Goal: Task Accomplishment & Management: Manage account settings

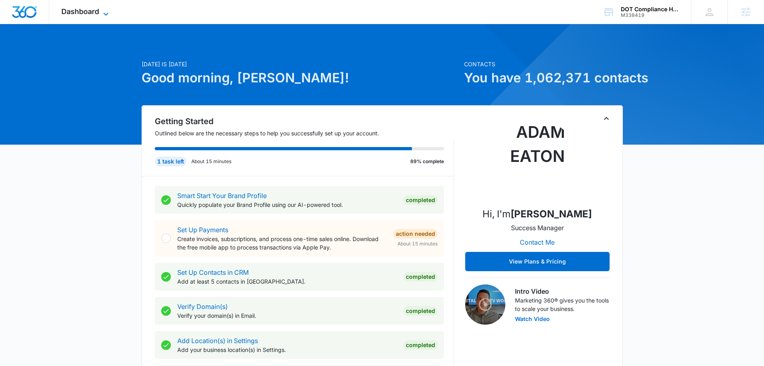
click at [89, 10] on span "Dashboard" at bounding box center [80, 11] width 38 height 8
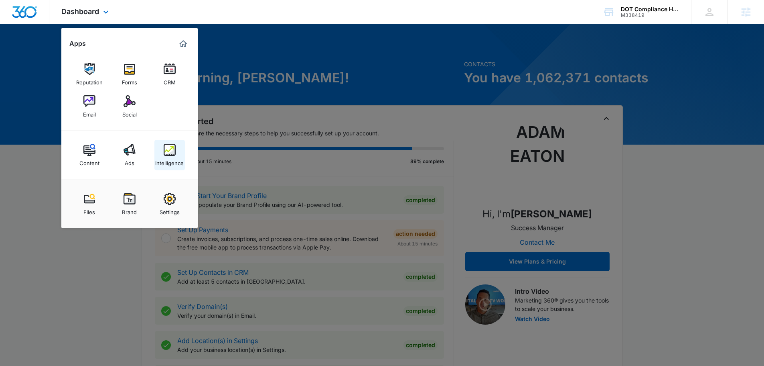
click at [161, 152] on link "Intelligence" at bounding box center [169, 155] width 30 height 30
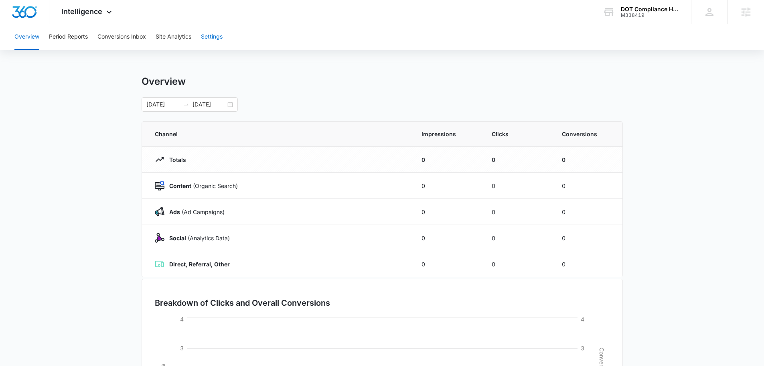
click at [208, 44] on button "Settings" at bounding box center [212, 37] width 22 height 26
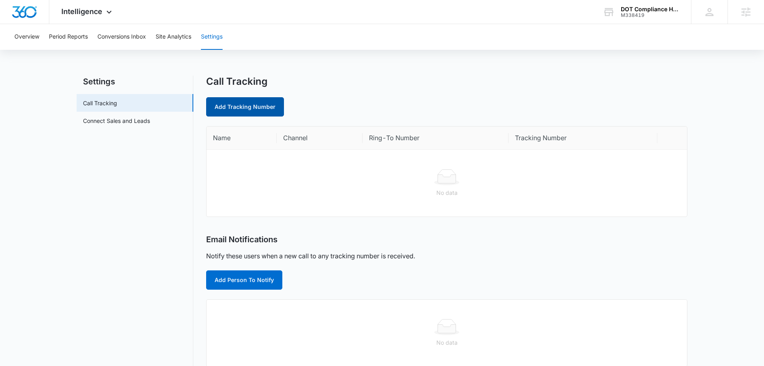
click at [255, 106] on link "Add Tracking Number" at bounding box center [245, 106] width 78 height 19
select select "by_area_code"
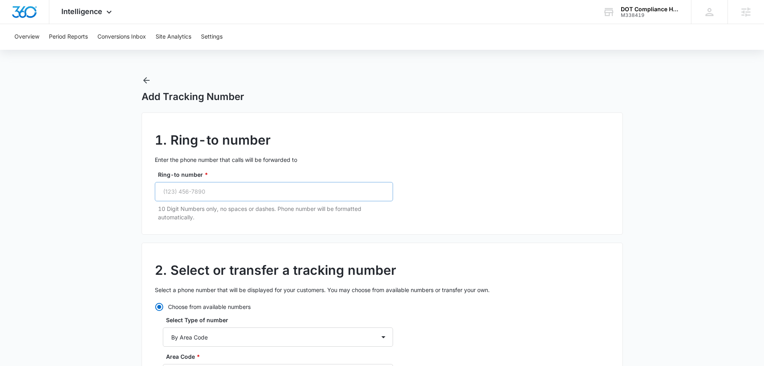
click at [217, 183] on div "Ring-to number * 10 Digit Numbers only, no spaces or dashes. Phone number will …" at bounding box center [274, 195] width 238 height 51
click at [222, 191] on input "Ring-to number *" at bounding box center [274, 191] width 238 height 19
paste input "(918) 398-9187"
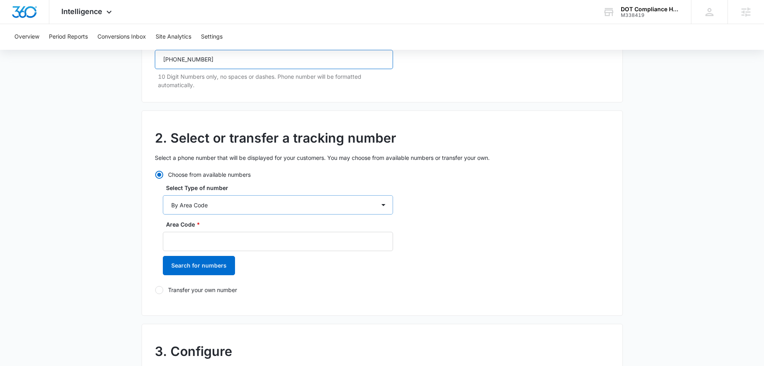
scroll to position [161, 0]
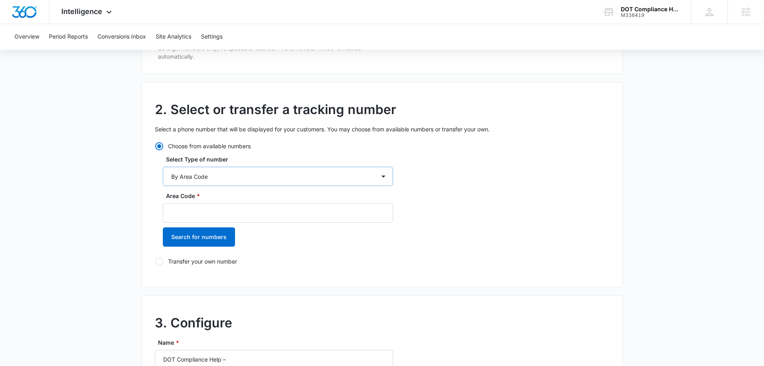
type input "(918) 398-9187"
click at [253, 177] on select "By City & State By State Only By Zip Code By Area Code Toll Free Numbers" at bounding box center [278, 176] width 230 height 19
click at [163, 167] on select "By City & State By State Only By Zip Code By Area Code Toll Free Numbers" at bounding box center [278, 176] width 230 height 19
click at [249, 209] on input "Area Code *" at bounding box center [278, 212] width 230 height 19
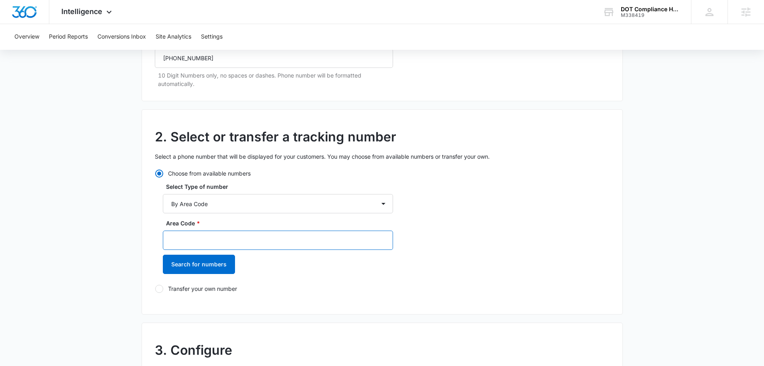
scroll to position [241, 0]
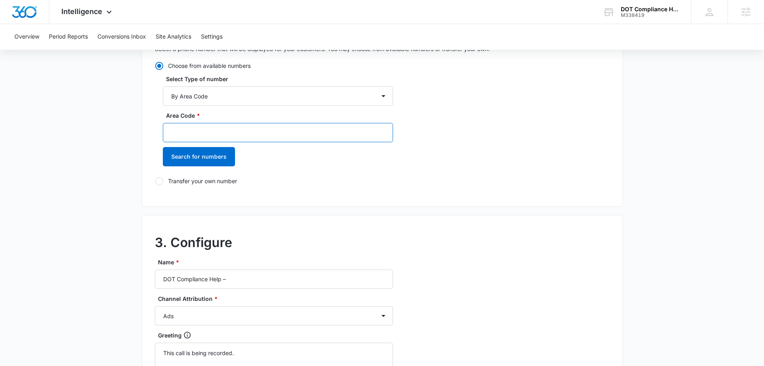
click at [228, 132] on input "Area Code *" at bounding box center [278, 132] width 230 height 19
type input "918"
click at [224, 156] on button "Search for numbers" at bounding box center [199, 156] width 72 height 19
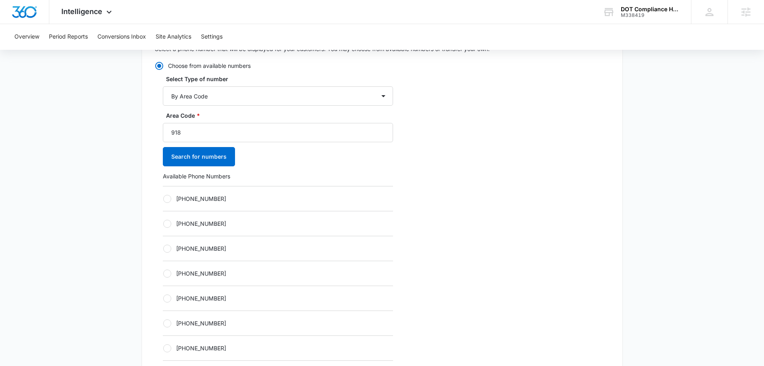
click at [200, 275] on label "+19182210297" at bounding box center [278, 273] width 230 height 8
click at [163, 273] on input "+19182210297" at bounding box center [163, 273] width 0 height 0
radio input "true"
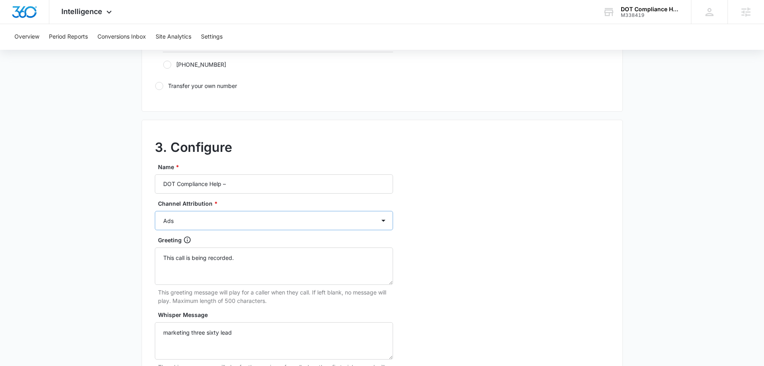
scroll to position [602, 0]
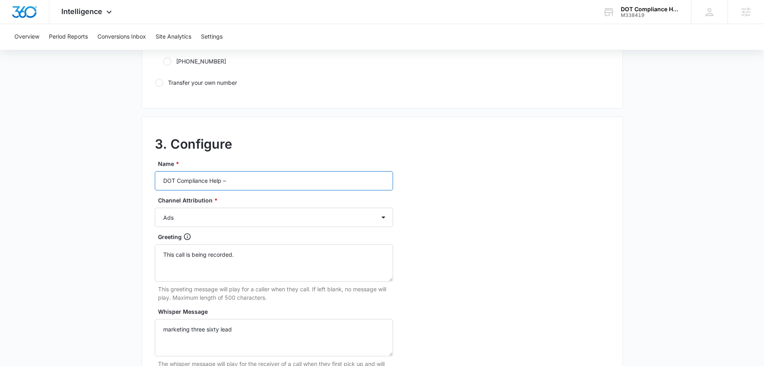
click at [257, 184] on input "DOT Compliance Help –" at bounding box center [274, 180] width 238 height 19
type input "DOT Compliance Help – ads"
click at [436, 162] on div "3. Configure Name * DOT Compliance Help – ads Channel Attribution * Ads Local S…" at bounding box center [383, 294] width 482 height 356
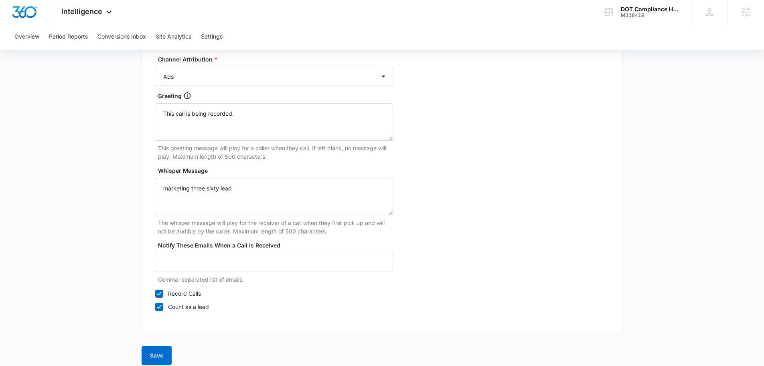
scroll to position [752, 0]
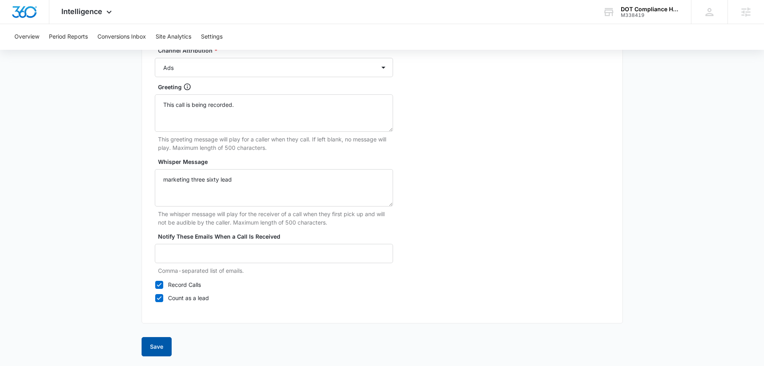
click at [143, 345] on button "Save" at bounding box center [157, 346] width 30 height 19
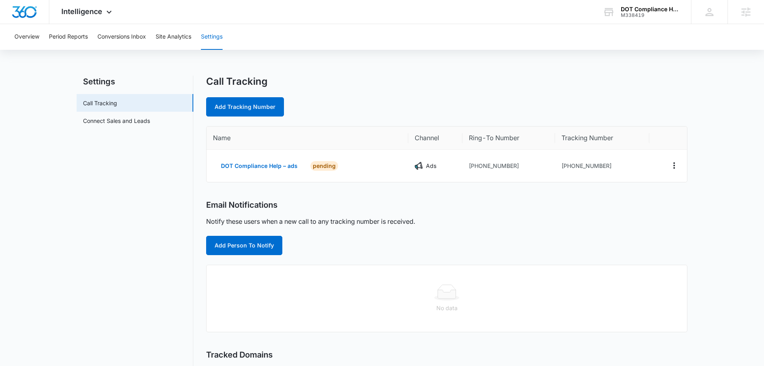
click at [264, 95] on div "Call Tracking Add Tracking Number" at bounding box center [447, 95] width 482 height 41
click at [263, 109] on link "Add Tracking Number" at bounding box center [245, 106] width 78 height 19
select select "by_area_code"
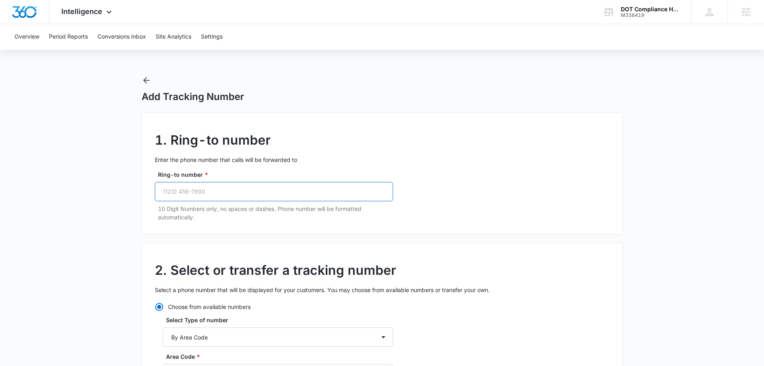
click at [240, 197] on input "Ring-to number *" at bounding box center [274, 191] width 238 height 19
paste input "(918) 398-9187"
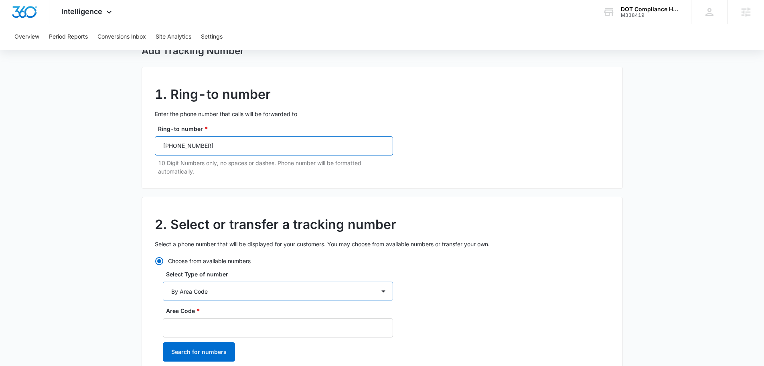
scroll to position [120, 0]
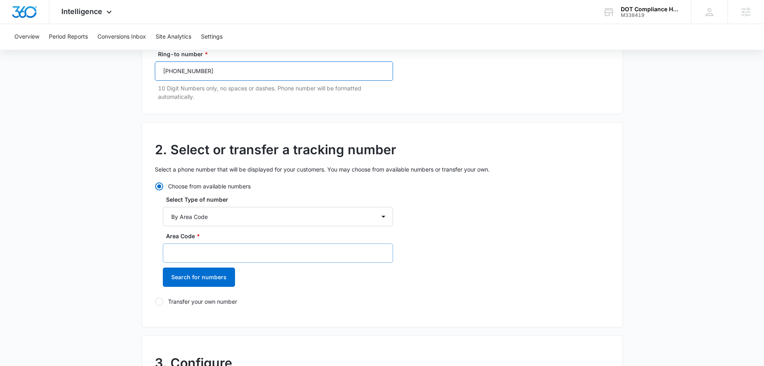
type input "(918) 398-9187"
click at [233, 251] on input "Area Code *" at bounding box center [278, 252] width 230 height 19
type input "918"
click at [203, 286] on button "Search for numbers" at bounding box center [199, 276] width 72 height 19
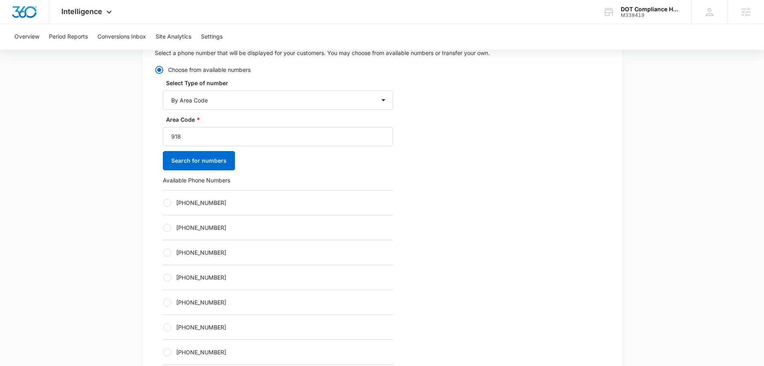
scroll to position [241, 0]
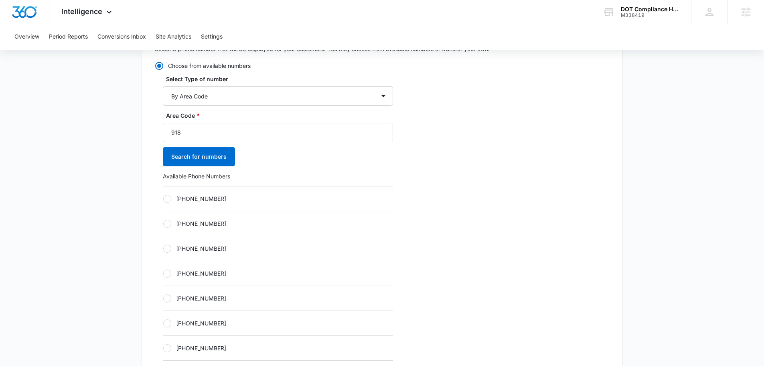
click at [239, 258] on div "+19182178856" at bounding box center [278, 248] width 230 height 25
click at [194, 249] on label "+19182178856" at bounding box center [278, 248] width 230 height 8
click at [163, 248] on input "+19182178856" at bounding box center [163, 248] width 0 height 0
radio input "true"
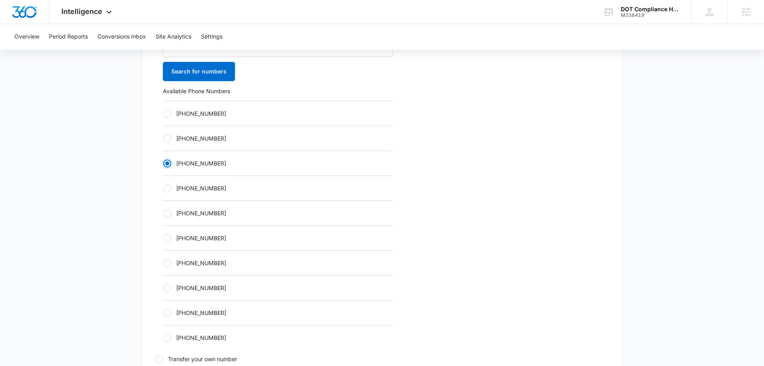
scroll to position [482, 0]
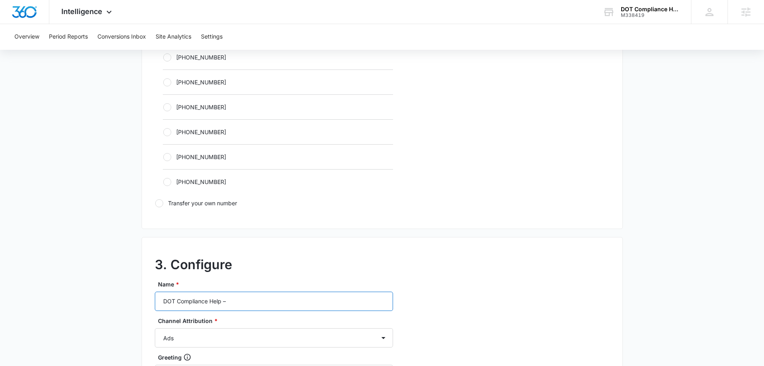
click at [258, 295] on input "DOT Compliance Help –" at bounding box center [274, 300] width 238 height 19
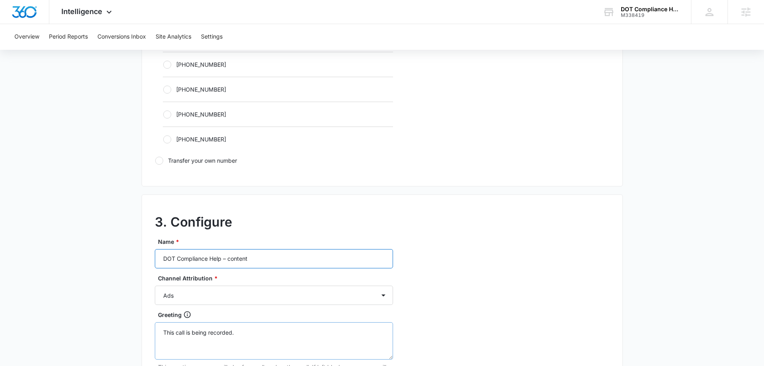
scroll to position [562, 0]
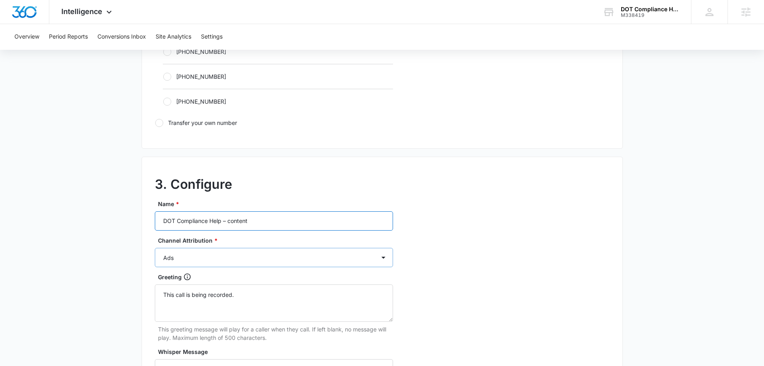
type input "DOT Compliance Help – content"
click at [224, 252] on select "Ads Local Service Ads Content Social Other" at bounding box center [274, 257] width 238 height 19
select select "CONTENT"
click at [155, 248] on select "Ads Local Service Ads Content Social Other" at bounding box center [274, 257] width 238 height 19
click at [459, 238] on div "3. Configure Name * DOT Compliance Help – content Channel Attribution * Ads Loc…" at bounding box center [383, 334] width 482 height 356
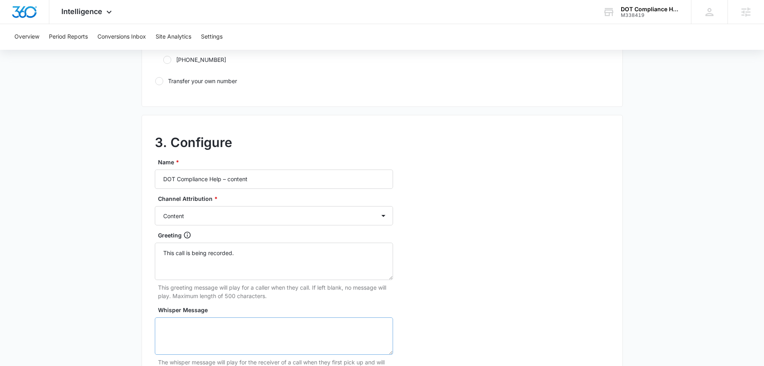
scroll to position [642, 0]
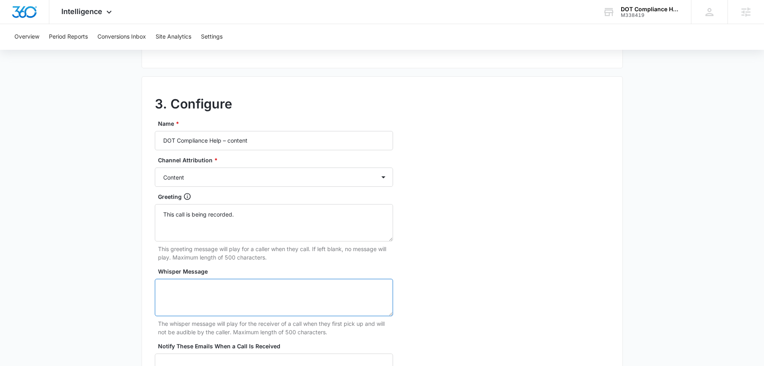
click at [266, 296] on textarea "Whisper Message" at bounding box center [274, 296] width 238 height 37
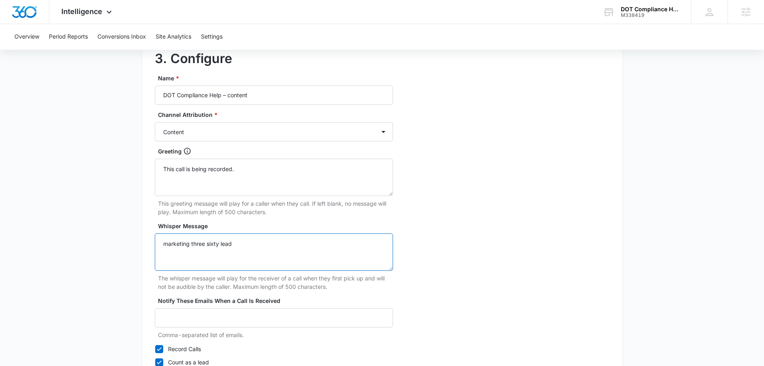
scroll to position [752, 0]
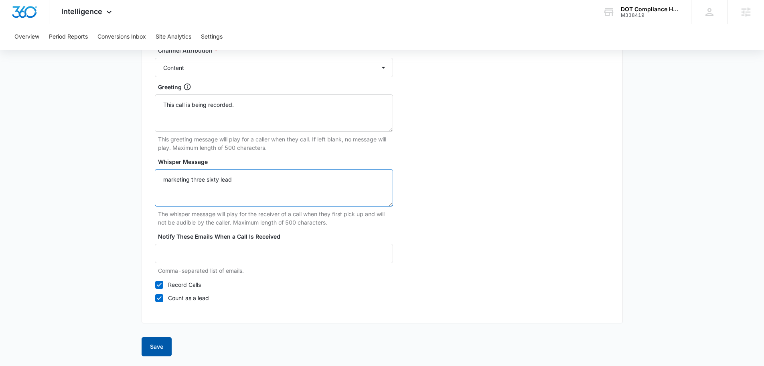
type textarea "marketing three sixty lead"
click at [167, 338] on button "Save" at bounding box center [157, 346] width 30 height 19
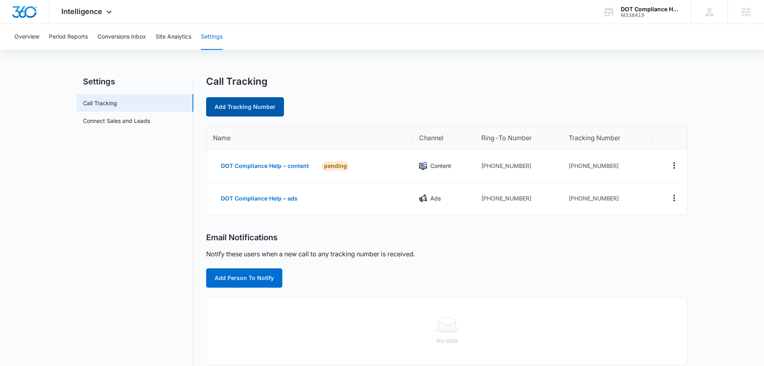
click at [264, 111] on link "Add Tracking Number" at bounding box center [245, 106] width 78 height 19
select select "by_area_code"
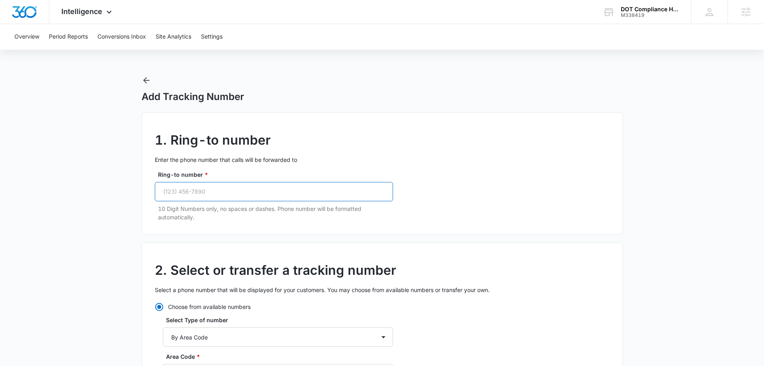
click at [227, 194] on input "Ring-to number *" at bounding box center [274, 191] width 238 height 19
paste input "(918) 398-9187"
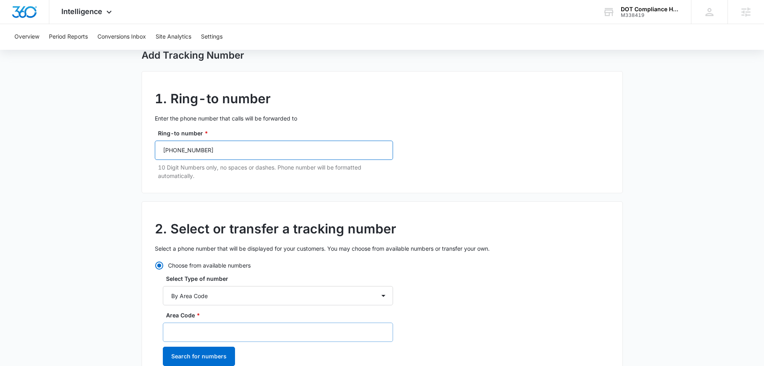
scroll to position [80, 0]
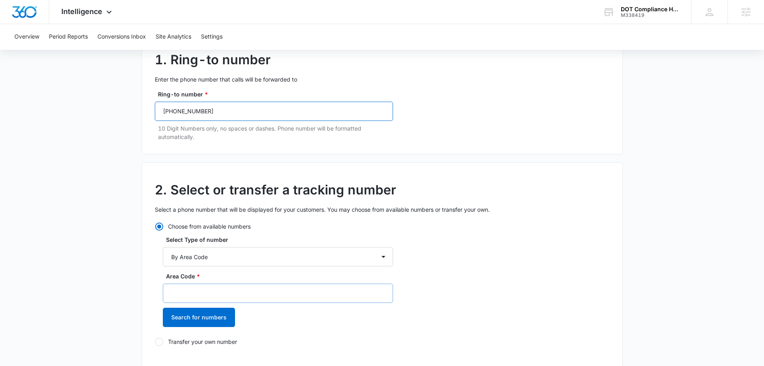
type input "(918) 398-9187"
click at [238, 297] on input "Area Code *" at bounding box center [278, 292] width 230 height 19
type input "918"
click at [210, 319] on button "Search for numbers" at bounding box center [199, 316] width 72 height 19
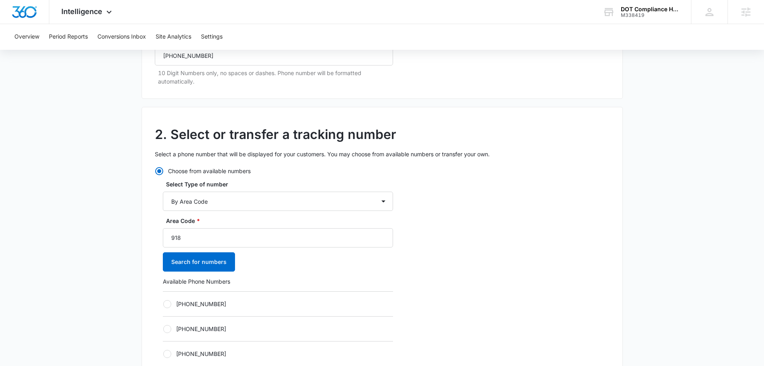
scroll to position [241, 0]
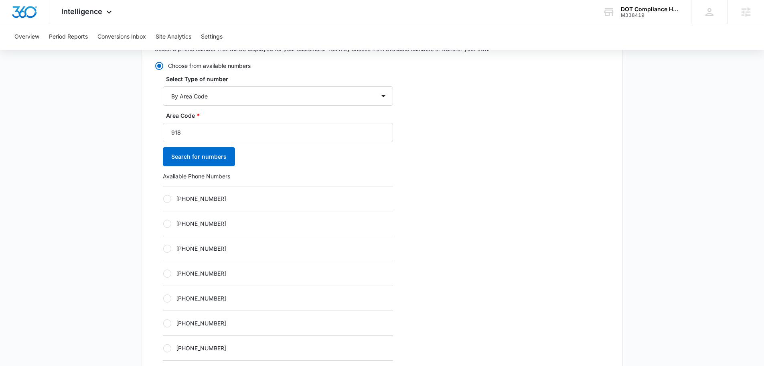
click at [240, 278] on div "+19182215472" at bounding box center [278, 272] width 230 height 25
drag, startPoint x: 223, startPoint y: 274, endPoint x: 245, endPoint y: 271, distance: 22.2
click at [222, 274] on label "+19182215472" at bounding box center [278, 273] width 230 height 8
click at [163, 273] on input "+19182215472" at bounding box center [163, 273] width 0 height 0
radio input "true"
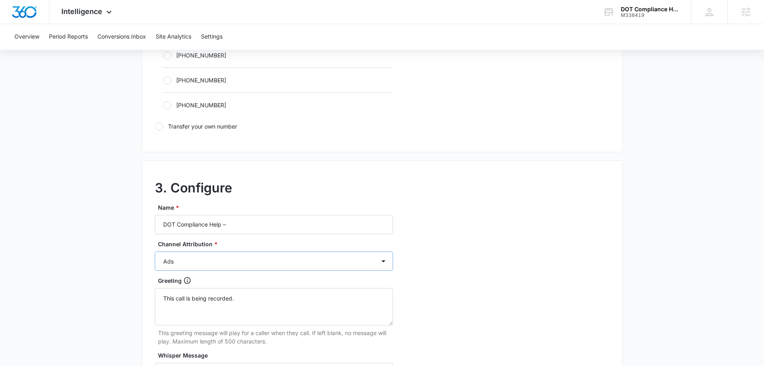
scroll to position [562, 0]
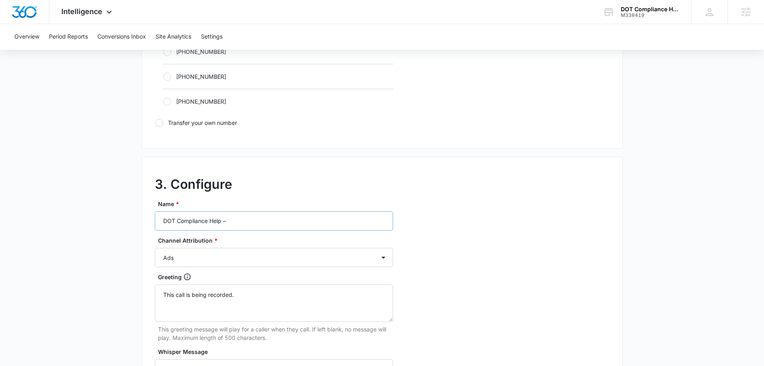
click at [280, 220] on div "Name * DOT Compliance Help –" at bounding box center [274, 214] width 238 height 31
click at [282, 226] on input "DOT Compliance Help –" at bounding box center [274, 220] width 238 height 19
type input "DOT Compliance Help – social"
click at [272, 252] on select "Ads Local Service Ads Content Social Other" at bounding box center [274, 257] width 238 height 19
select select "CONTENT"
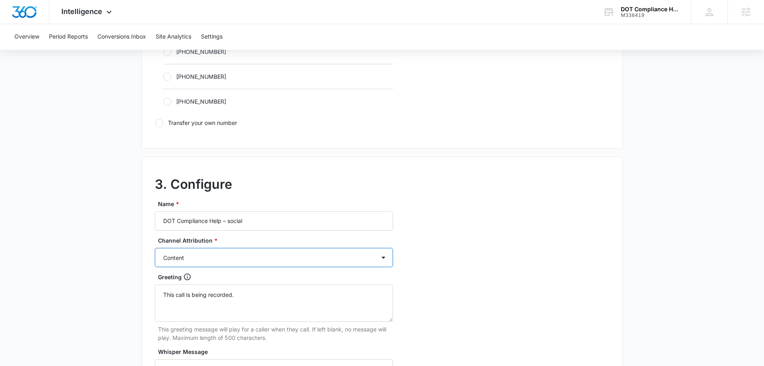
click at [155, 248] on select "Ads Local Service Ads Content Social Other" at bounding box center [274, 257] width 238 height 19
click at [292, 260] on select "Ads Local Service Ads Content Social Other" at bounding box center [274, 257] width 238 height 19
select select "SOCIAL"
click at [155, 248] on select "Ads Local Service Ads Content Social Other" at bounding box center [274, 257] width 238 height 19
click at [419, 252] on div "3. Configure Name * DOT Compliance Help – social Channel Attribution * Ads Loca…" at bounding box center [383, 334] width 482 height 356
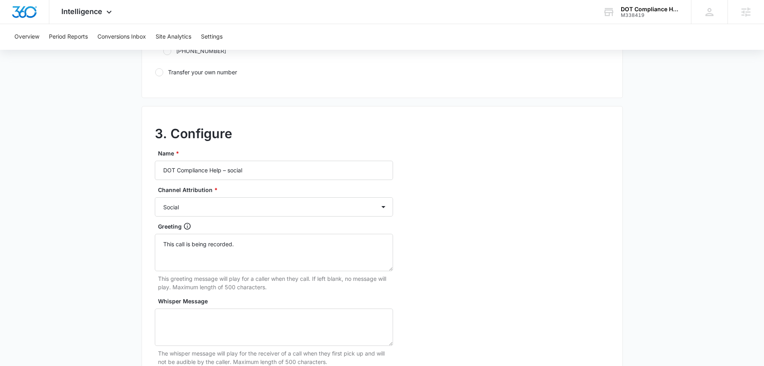
scroll to position [722, 0]
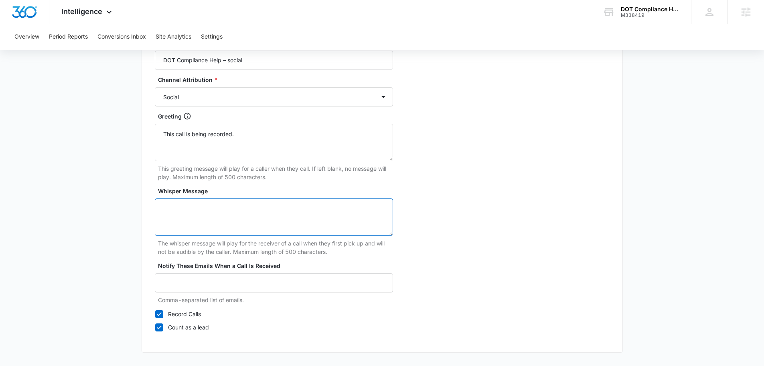
click at [206, 223] on textarea "Whisper Message" at bounding box center [274, 216] width 238 height 37
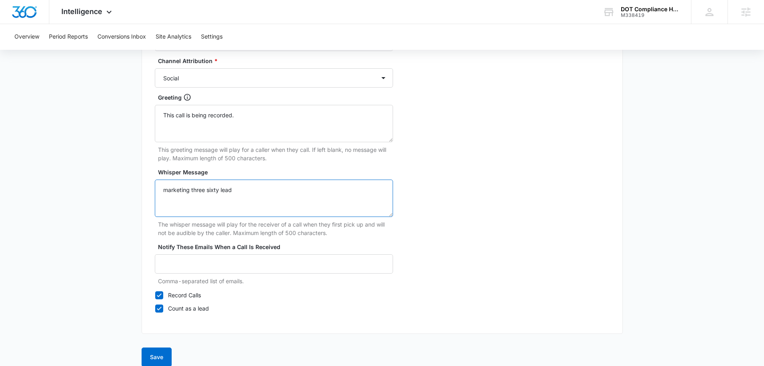
scroll to position [752, 0]
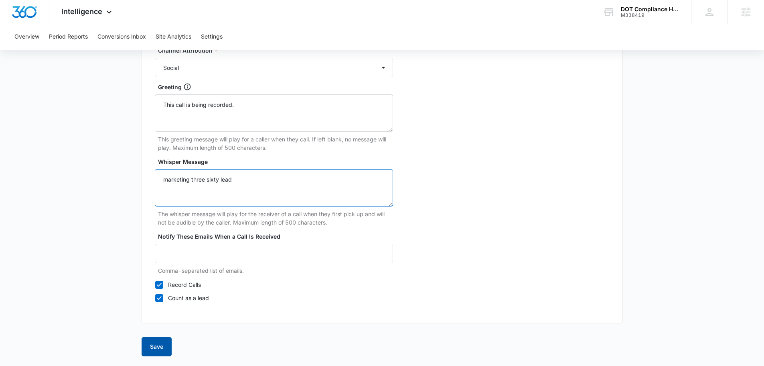
type textarea "marketing three sixty lead"
click at [146, 352] on button "Save" at bounding box center [157, 346] width 30 height 19
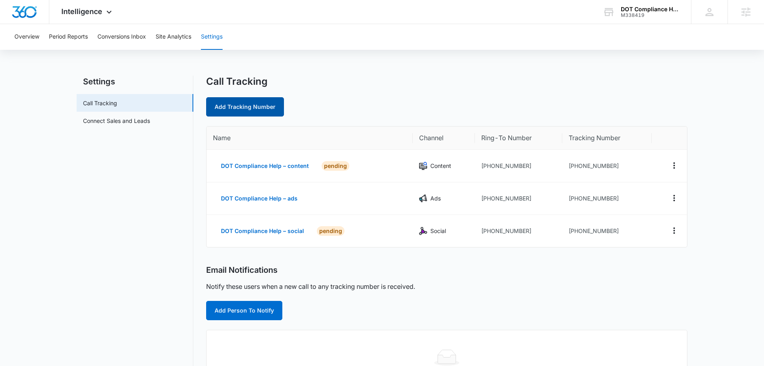
click at [252, 112] on link "Add Tracking Number" at bounding box center [245, 106] width 78 height 19
select select "by_area_code"
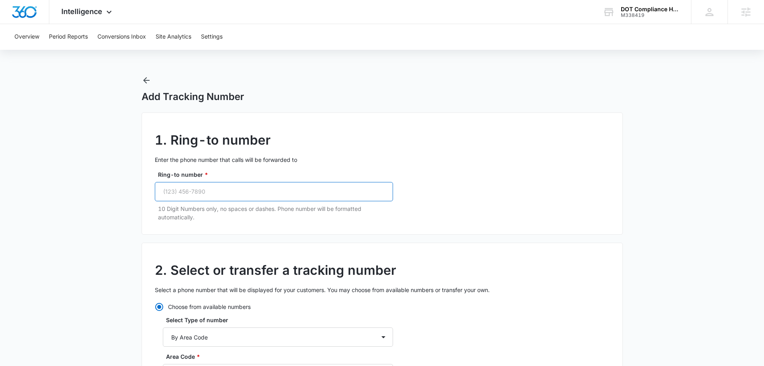
click at [216, 187] on input "Ring-to number *" at bounding box center [274, 191] width 238 height 19
paste input "(918) 398-9187"
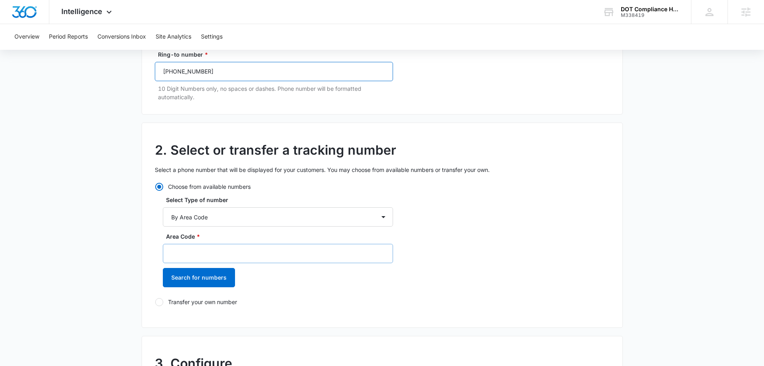
scroll to position [120, 0]
type input "(918) 398-9187"
click at [239, 215] on select "By City & State By State Only By Zip Code By Area Code Toll Free Numbers" at bounding box center [278, 216] width 230 height 19
drag, startPoint x: 240, startPoint y: 212, endPoint x: 235, endPoint y: 237, distance: 25.3
click at [240, 212] on select "By City & State By State Only By Zip Code By Area Code Toll Free Numbers" at bounding box center [278, 216] width 230 height 19
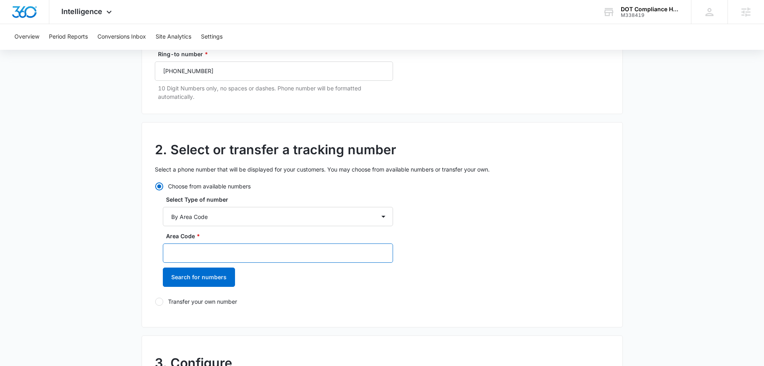
click at [230, 251] on input "Area Code *" at bounding box center [278, 252] width 230 height 19
type input "918"
click at [189, 285] on button "Search for numbers" at bounding box center [199, 276] width 72 height 19
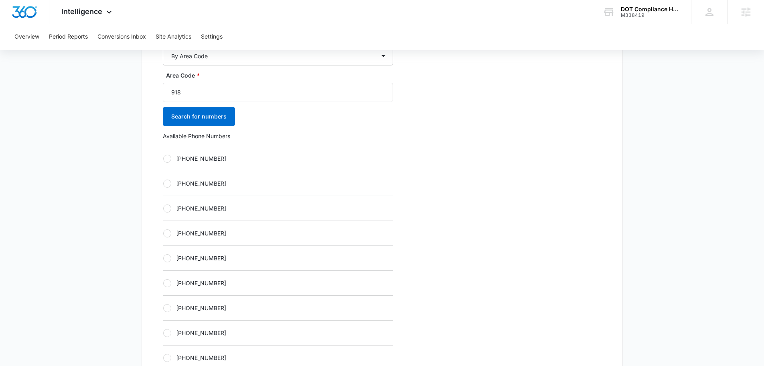
click at [274, 262] on label "+19182215632" at bounding box center [278, 258] width 230 height 8
click at [163, 258] on input "+19182215632" at bounding box center [163, 258] width 0 height 0
radio input "true"
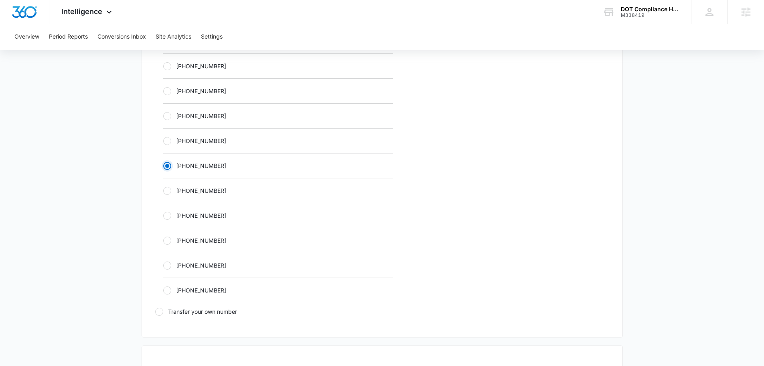
scroll to position [522, 0]
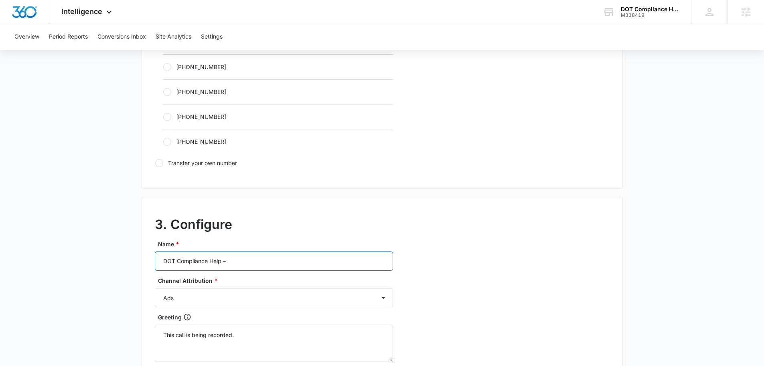
click at [275, 267] on input "DOT Compliance Help –" at bounding box center [274, 260] width 238 height 19
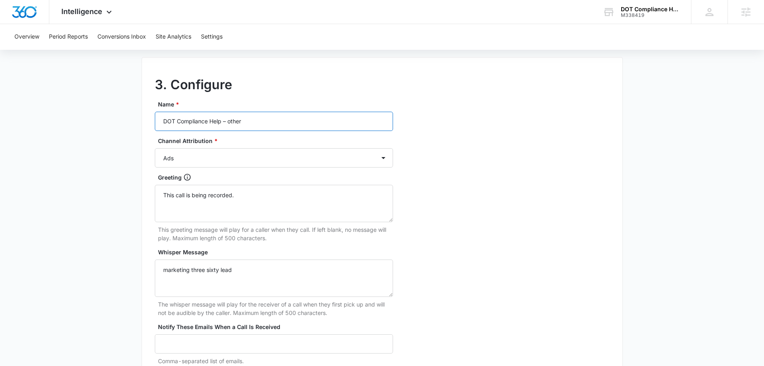
scroll to position [722, 0]
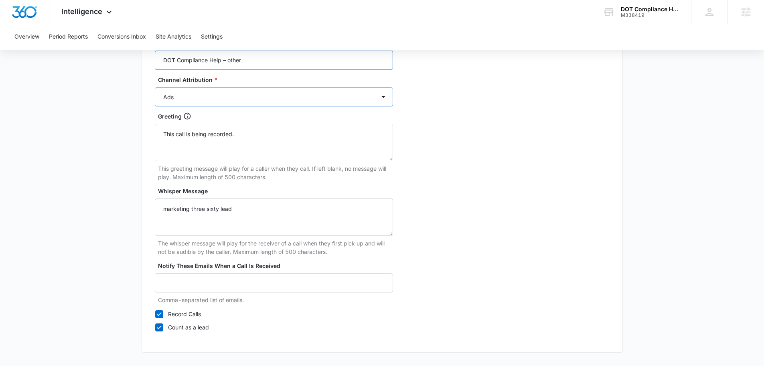
type input "DOT Compliance Help – other"
click at [243, 102] on select "Ads Local Service Ads Content Social Other" at bounding box center [274, 96] width 238 height 19
select select "OTHER"
click at [155, 87] on select "Ads Local Service Ads Content Social Other" at bounding box center [274, 96] width 238 height 19
drag, startPoint x: 558, startPoint y: 150, endPoint x: 536, endPoint y: 175, distance: 33.2
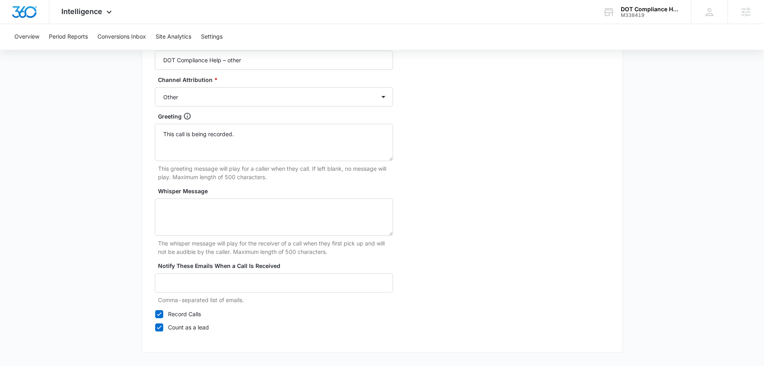
click at [558, 150] on div "3. Configure Name * DOT Compliance Help – other Channel Attribution * Ads Local…" at bounding box center [383, 174] width 482 height 356
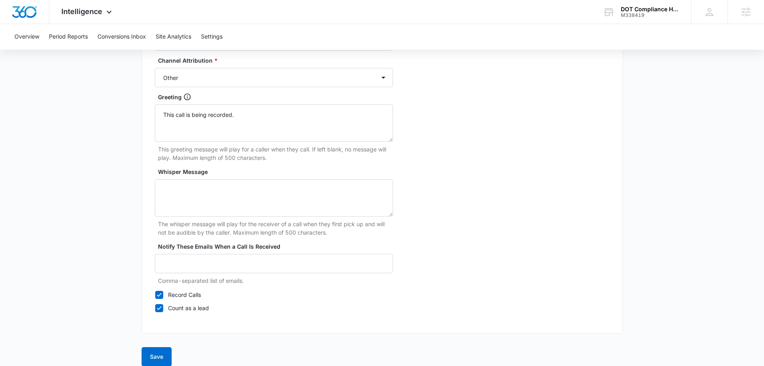
scroll to position [752, 0]
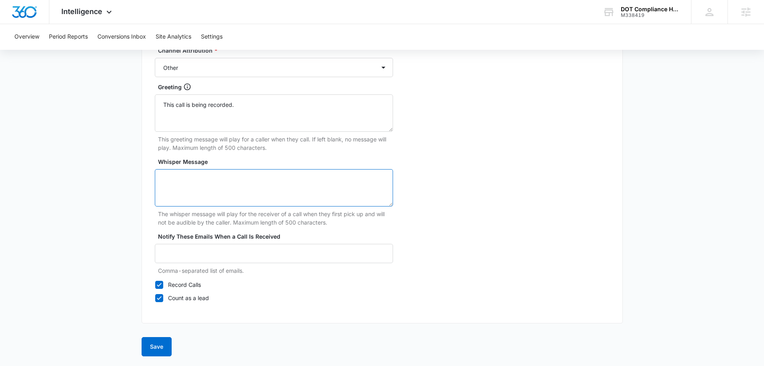
click at [192, 182] on textarea "Whisper Message" at bounding box center [274, 187] width 238 height 37
type textarea "marketing three sixty lead"
click at [160, 346] on button "Save" at bounding box center [157, 346] width 30 height 19
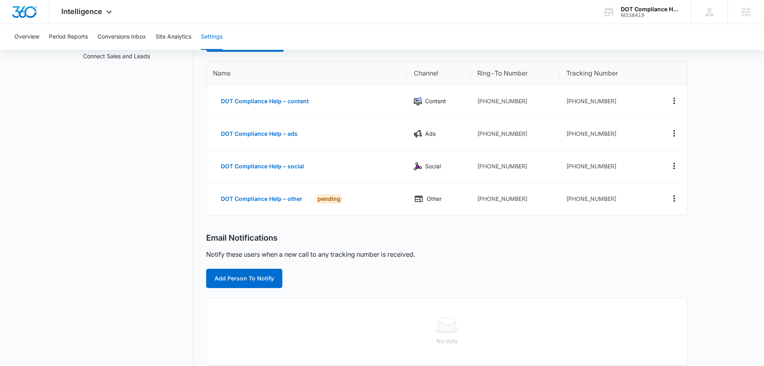
scroll to position [80, 0]
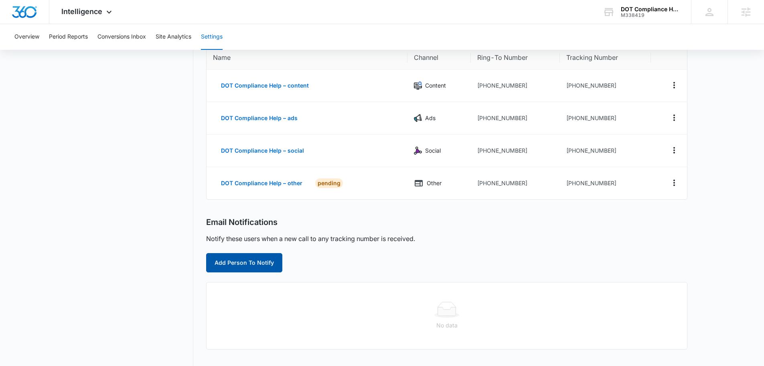
click at [254, 262] on button "Add Person To Notify" at bounding box center [244, 262] width 76 height 19
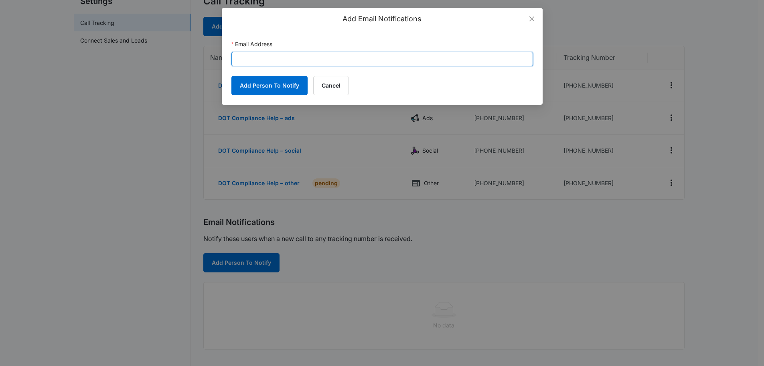
click at [270, 65] on input "Email Address" at bounding box center [383, 59] width 302 height 14
paste input "admin@dothelpnow.com"
type input "admin@dothelpnow.com"
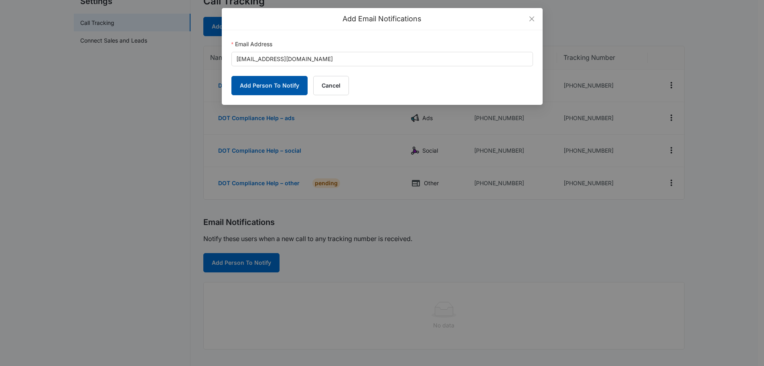
click at [266, 81] on button "Add Person To Notify" at bounding box center [270, 85] width 76 height 19
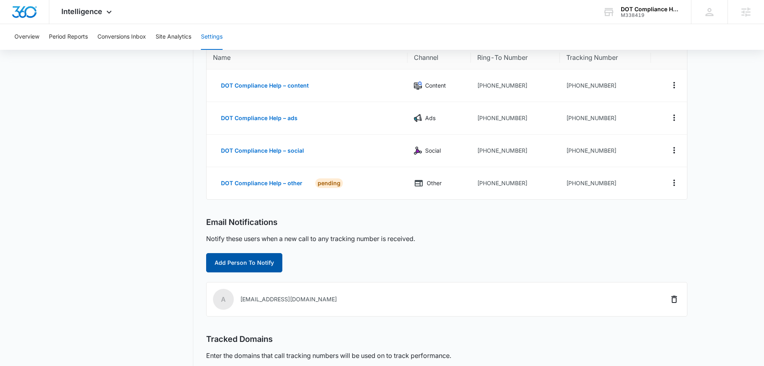
click at [253, 264] on button "Add Person To Notify" at bounding box center [244, 262] width 76 height 19
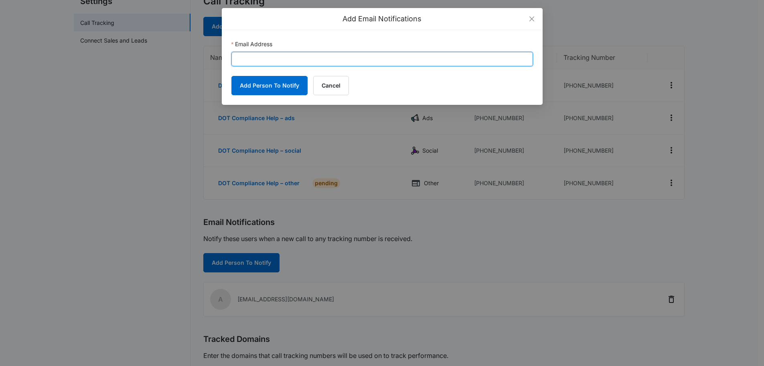
click at [299, 59] on input "Email Address" at bounding box center [383, 59] width 302 height 14
paste input "[PERSON_NAME][EMAIL_ADDRESS][PERSON_NAME][DOMAIN_NAME]"
type input "[PERSON_NAME][EMAIL_ADDRESS][PERSON_NAME][DOMAIN_NAME]"
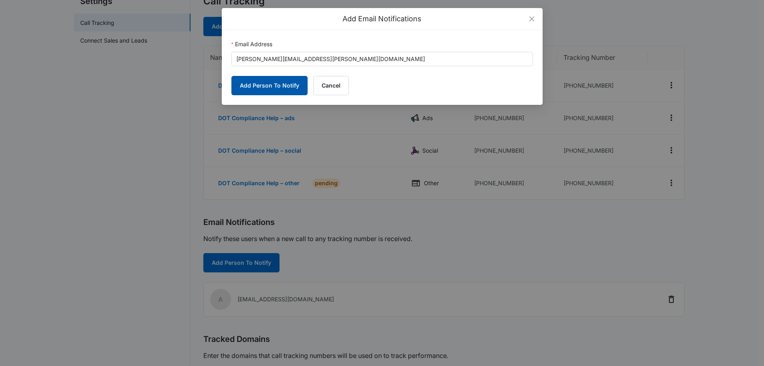
click at [271, 81] on button "Add Person To Notify" at bounding box center [270, 85] width 76 height 19
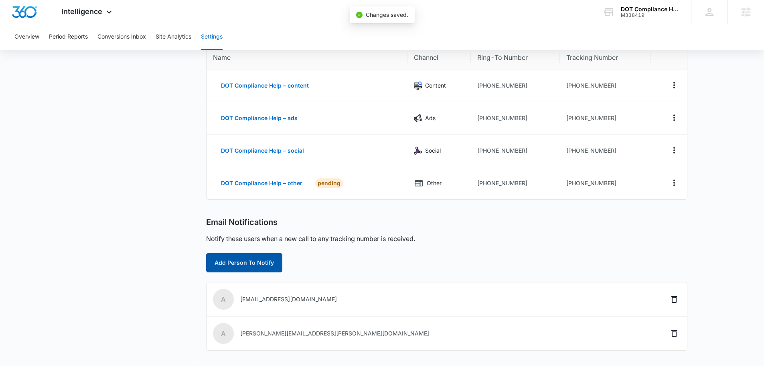
scroll to position [224, 0]
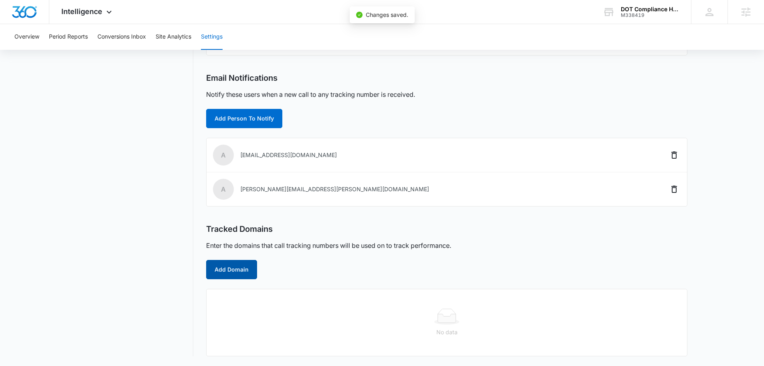
click at [235, 270] on button "Add Domain" at bounding box center [231, 269] width 51 height 19
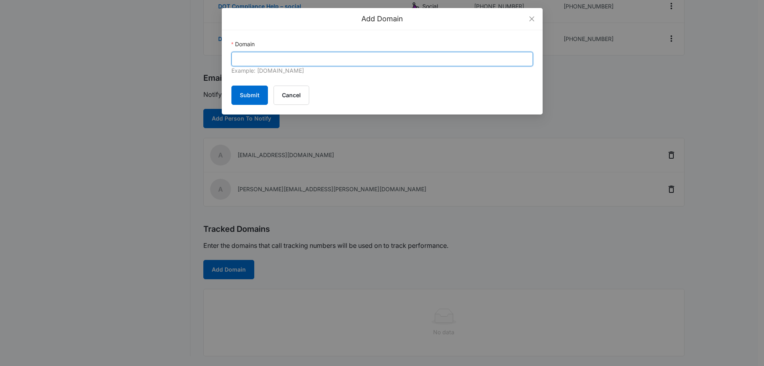
click at [325, 54] on input "Domain" at bounding box center [383, 59] width 302 height 14
paste input "https://dothelpnow.com/"
drag, startPoint x: 256, startPoint y: 57, endPoint x: 22, endPoint y: 73, distance: 234.5
click at [22, 73] on div "Add Domain Domain https://dothelpnow.com/ Example: marketing360.com Submit Canc…" at bounding box center [382, 183] width 764 height 366
click at [334, 57] on input "dothelpnow.com/" at bounding box center [383, 59] width 302 height 14
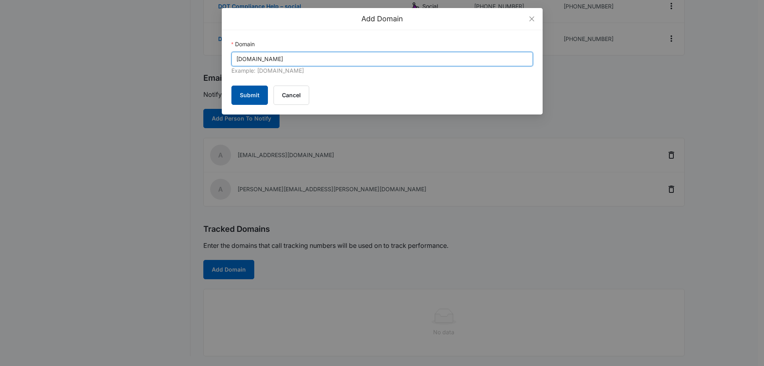
type input "dothelpnow.com"
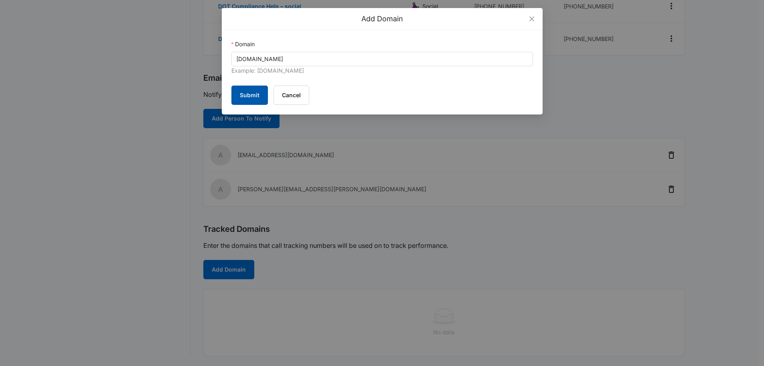
click at [248, 91] on button "Submit" at bounding box center [250, 94] width 37 height 19
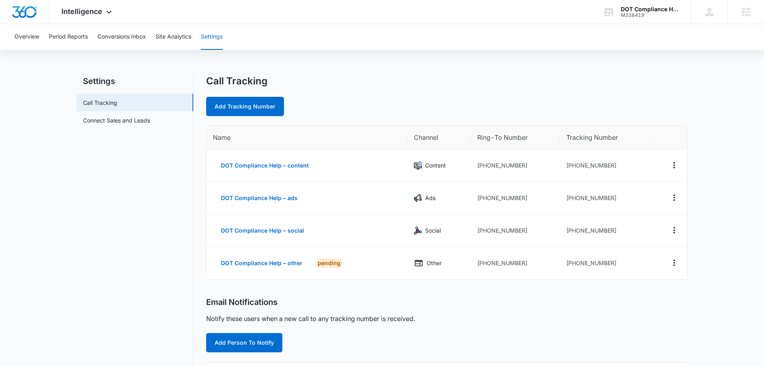
scroll to position [0, 0]
drag, startPoint x: 614, startPoint y: 167, endPoint x: 572, endPoint y: 165, distance: 41.8
click at [572, 165] on td "+19182178856" at bounding box center [605, 166] width 91 height 33
copy td "9182178856"
drag, startPoint x: 615, startPoint y: 197, endPoint x: 573, endPoint y: 195, distance: 41.8
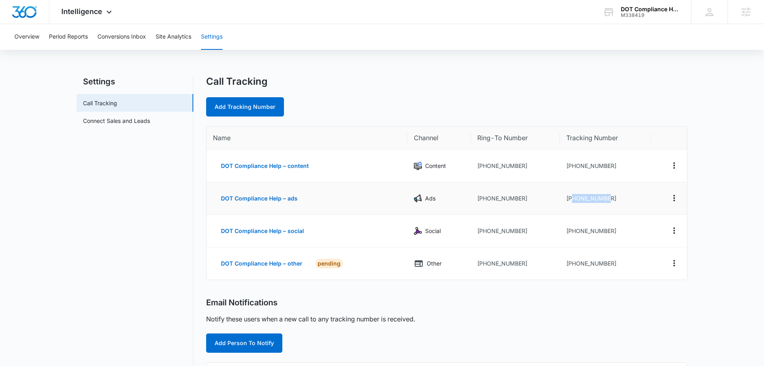
click at [573, 195] on td "+19182210297" at bounding box center [605, 198] width 91 height 33
copy td "9182210297"
drag, startPoint x: 611, startPoint y: 233, endPoint x: 573, endPoint y: 228, distance: 38.5
click at [573, 228] on td "+19182215472" at bounding box center [605, 231] width 91 height 33
copy td "9182215472"
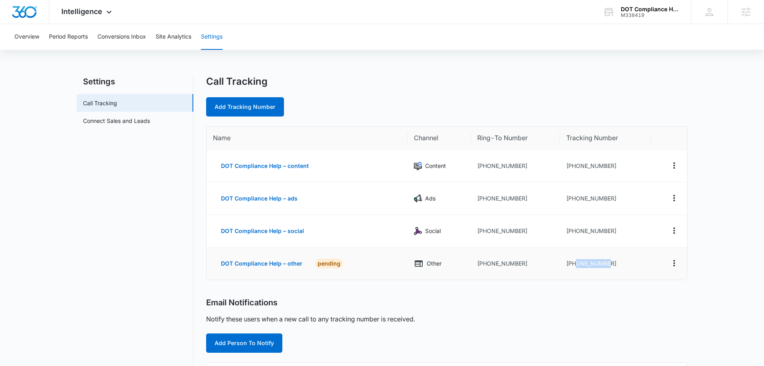
drag, startPoint x: 610, startPoint y: 265, endPoint x: 575, endPoint y: 267, distance: 35.4
click at [575, 267] on td "+19182215632" at bounding box center [605, 263] width 91 height 32
click at [575, 266] on td "+19182215632" at bounding box center [605, 263] width 91 height 32
drag, startPoint x: 575, startPoint y: 266, endPoint x: 585, endPoint y: 263, distance: 10.3
click at [585, 263] on td "+19182215632" at bounding box center [605, 263] width 91 height 32
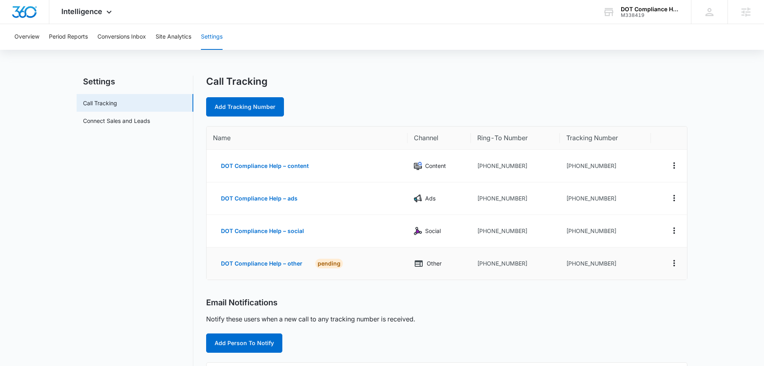
click at [620, 264] on td "+19182215632" at bounding box center [605, 263] width 91 height 32
drag, startPoint x: 613, startPoint y: 264, endPoint x: 573, endPoint y: 266, distance: 40.6
click at [573, 266] on td "+19182215632" at bounding box center [605, 263] width 91 height 32
copy td "9182215632"
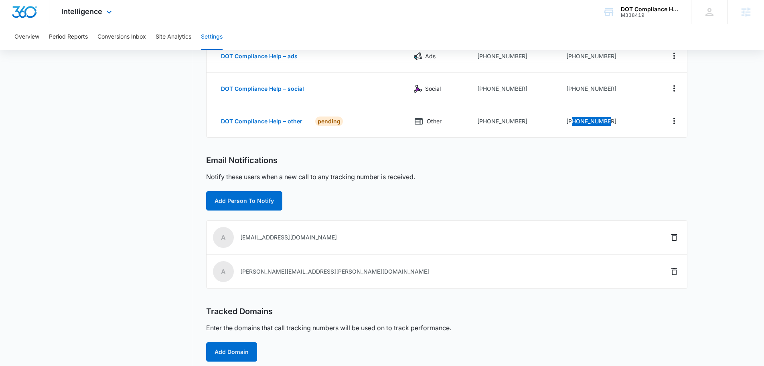
scroll to position [103, 0]
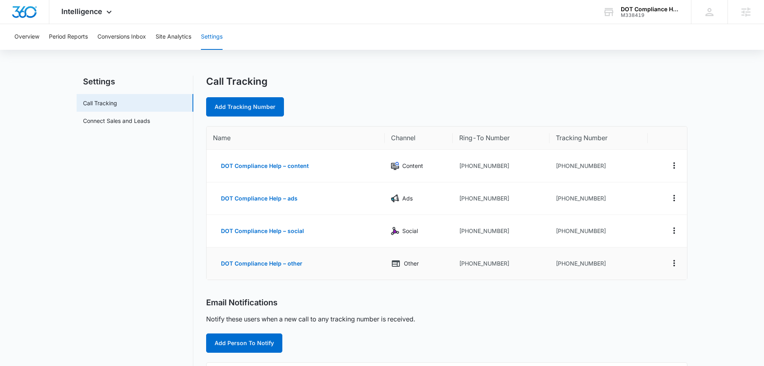
drag, startPoint x: 634, startPoint y: 269, endPoint x: 626, endPoint y: 269, distance: 7.6
click at [634, 268] on td "+19182215632" at bounding box center [599, 263] width 98 height 32
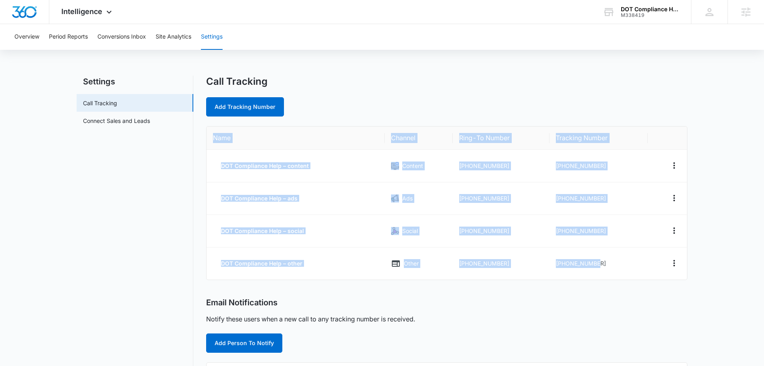
drag, startPoint x: 626, startPoint y: 269, endPoint x: 210, endPoint y: 135, distance: 437.6
click at [210, 135] on table "Name Channel Ring-To Number Tracking Number DOT Compliance Help – content Conte…" at bounding box center [447, 202] width 481 height 153
copy table "Name Channel Ring-To Number Tracking Number DOT Compliance Help – content Conte…"
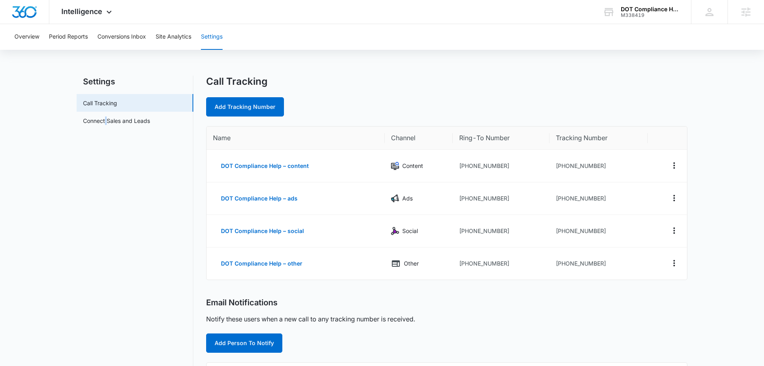
click at [104, 254] on nav "Settings Call Tracking Connect Sales and Leads" at bounding box center [135, 307] width 117 height 464
click at [116, 238] on nav "Settings Call Tracking Connect Sales and Leads" at bounding box center [135, 307] width 117 height 464
